Goal: Task Accomplishment & Management: Use online tool/utility

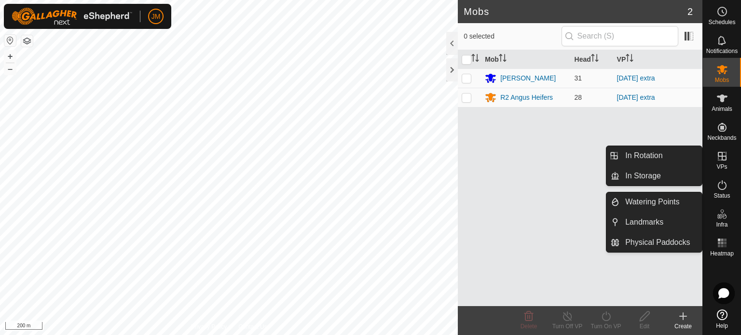
click at [720, 166] on span "VPs" at bounding box center [722, 167] width 11 height 6
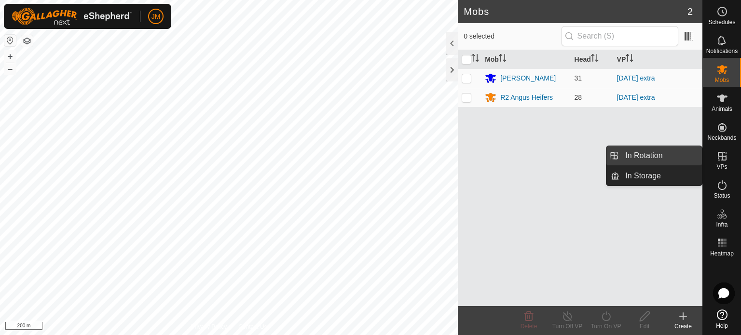
click at [676, 161] on link "In Rotation" at bounding box center [661, 155] width 83 height 19
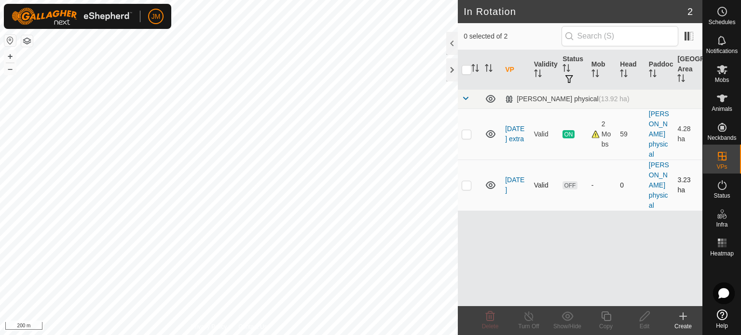
click at [464, 185] on p-checkbox at bounding box center [467, 185] width 10 height 8
click at [491, 315] on icon at bounding box center [490, 317] width 9 height 10
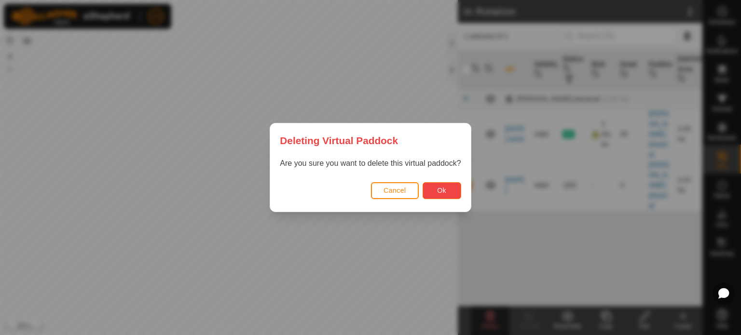
click at [451, 194] on button "Ok" at bounding box center [442, 190] width 39 height 17
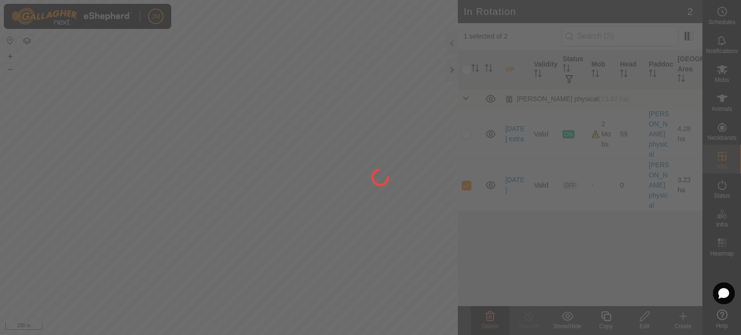
checkbox input "false"
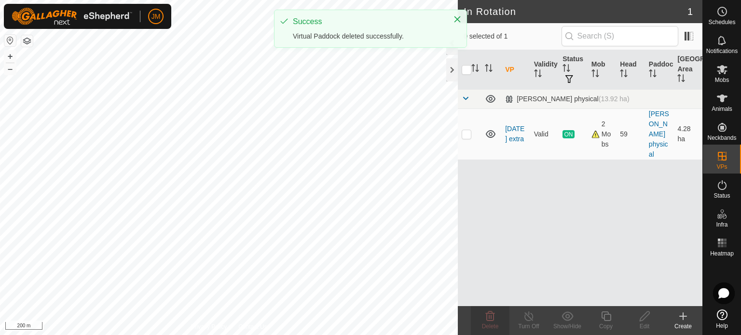
click at [680, 314] on icon at bounding box center [684, 317] width 12 height 12
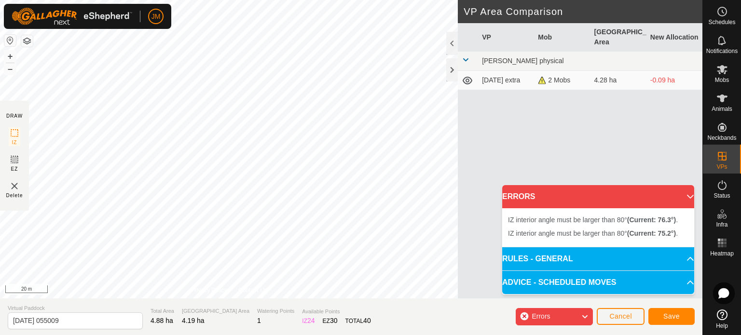
click at [193, 199] on div "IZ interior angle must be larger than 80° (Current: 76.3°) . + – ⇧ i 20 m" at bounding box center [229, 149] width 458 height 299
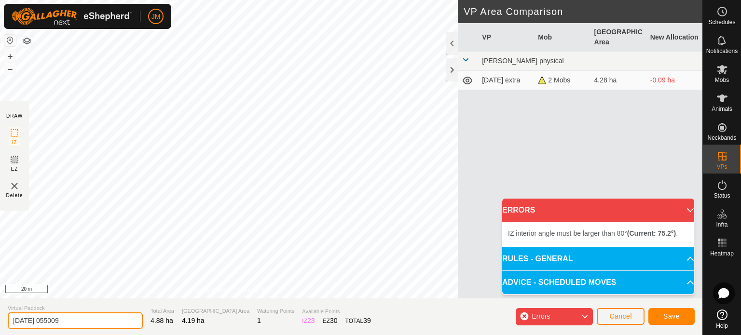
click at [97, 321] on input "[DATE] 055009" at bounding box center [75, 321] width 135 height 17
type input "2"
type input "[DATE]"
click at [666, 318] on span "Save" at bounding box center [672, 317] width 16 height 8
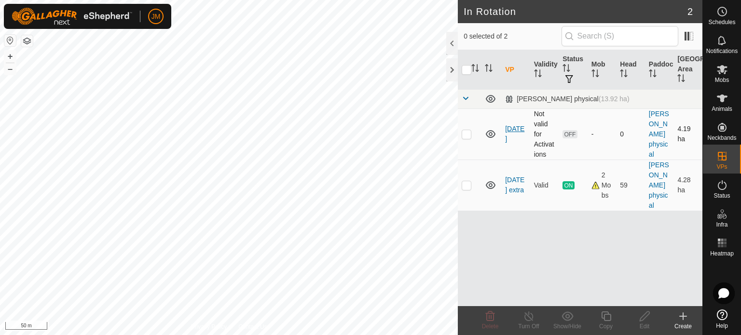
click at [518, 132] on link "[DATE]" at bounding box center [514, 134] width 19 height 18
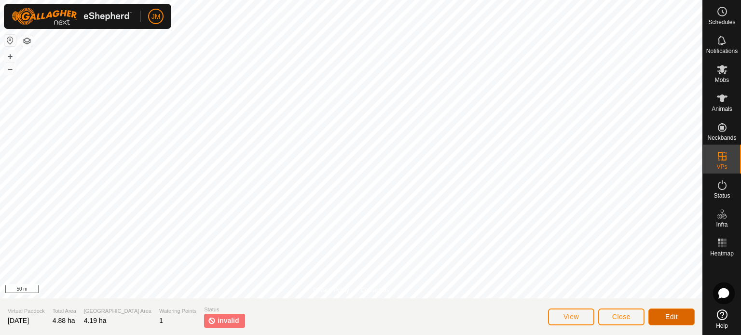
click at [660, 318] on button "Edit" at bounding box center [672, 317] width 46 height 17
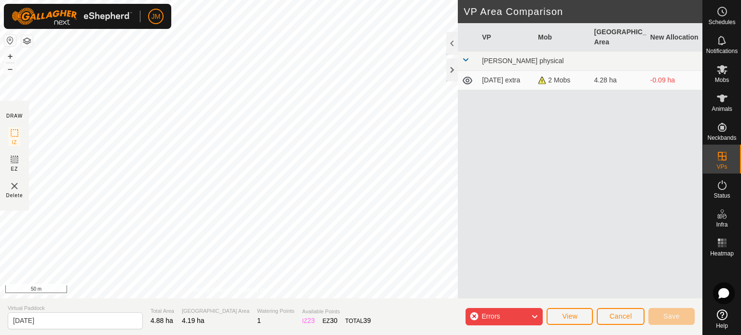
click at [207, 81] on div "IZ interior angle must be larger than 80° (Current: 75.2°) . + – ⇧ i 50 m" at bounding box center [229, 149] width 458 height 299
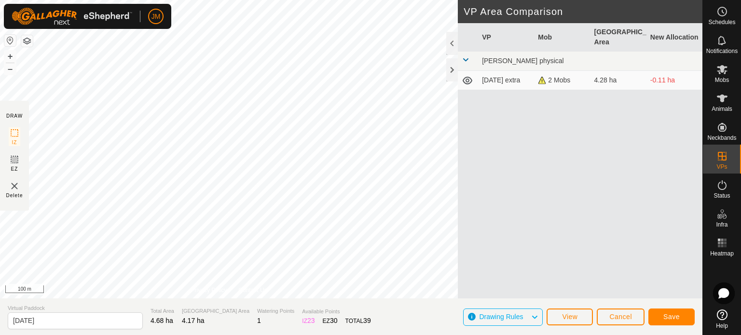
click at [664, 320] on span "Save" at bounding box center [672, 317] width 16 height 8
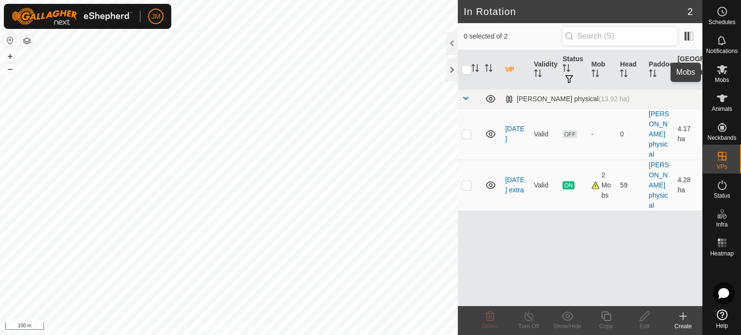
click at [722, 75] on es-mob-svg-icon at bounding box center [722, 69] width 17 height 15
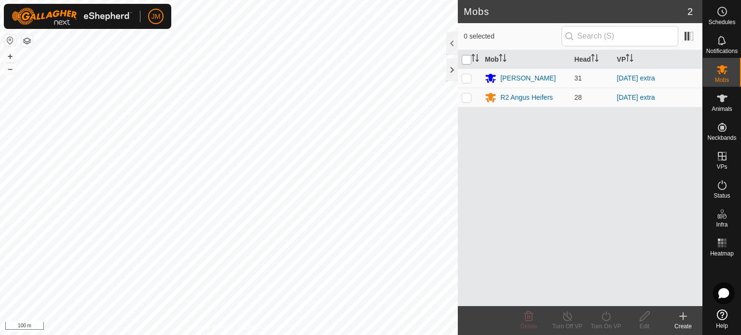
click at [465, 60] on input "checkbox" at bounding box center [467, 60] width 10 height 10
checkbox input "true"
click at [604, 318] on icon at bounding box center [606, 317] width 12 height 12
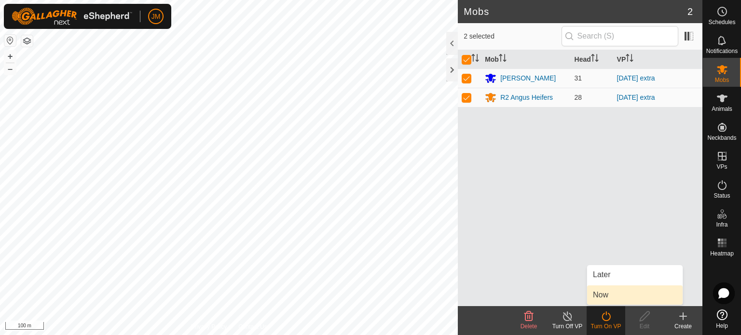
click at [606, 292] on link "Now" at bounding box center [635, 295] width 96 height 19
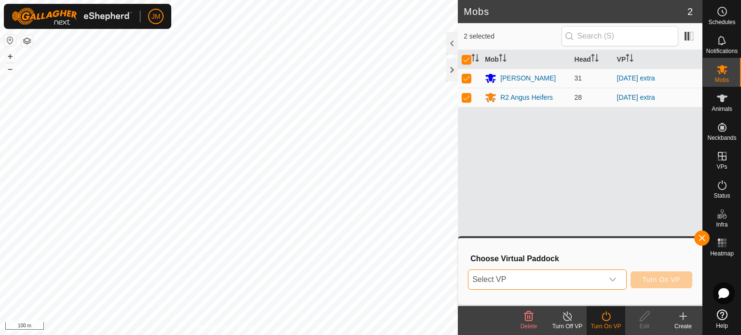
click at [602, 281] on span "Select VP" at bounding box center [536, 279] width 135 height 19
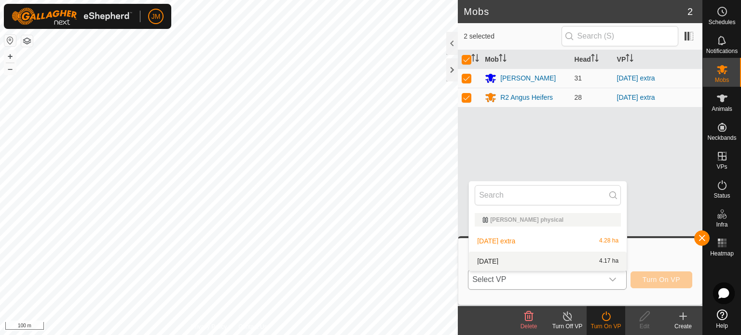
click at [596, 266] on li "[DATE] 4.17 ha" at bounding box center [548, 261] width 158 height 19
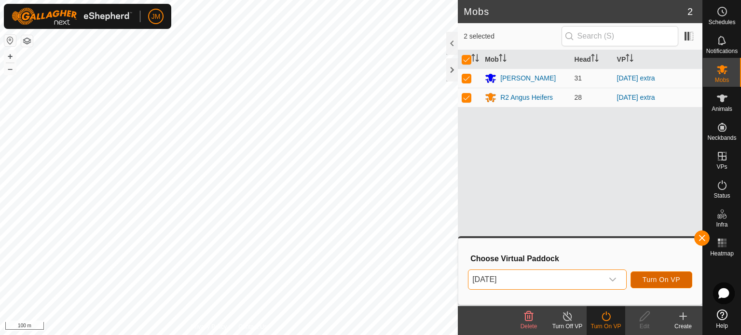
click at [658, 279] on span "Turn On VP" at bounding box center [662, 280] width 38 height 8
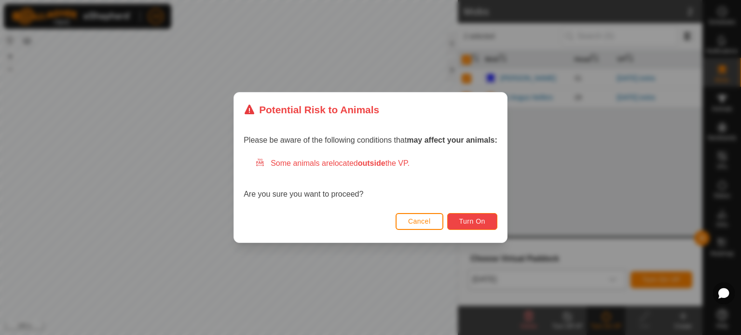
click at [484, 218] on span "Turn On" at bounding box center [472, 222] width 26 height 8
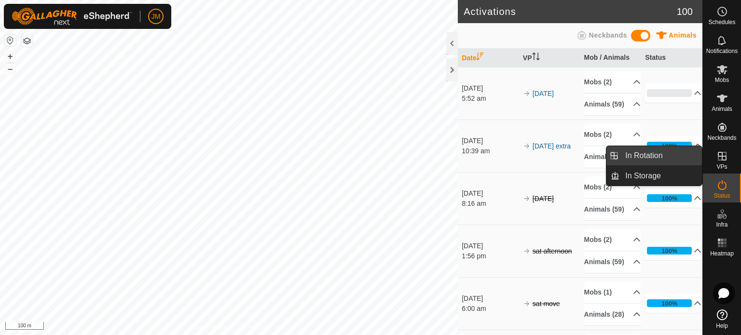
click at [675, 159] on link "In Rotation" at bounding box center [661, 155] width 83 height 19
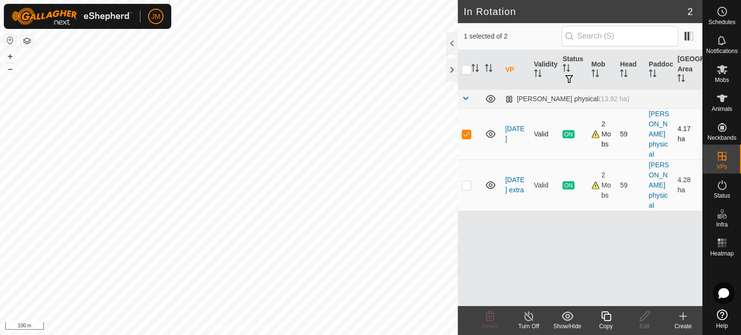
click at [466, 136] on p-checkbox at bounding box center [467, 134] width 10 height 8
checkbox input "false"
click at [721, 69] on icon at bounding box center [722, 69] width 11 height 9
